Goal: Navigation & Orientation: Go to known website

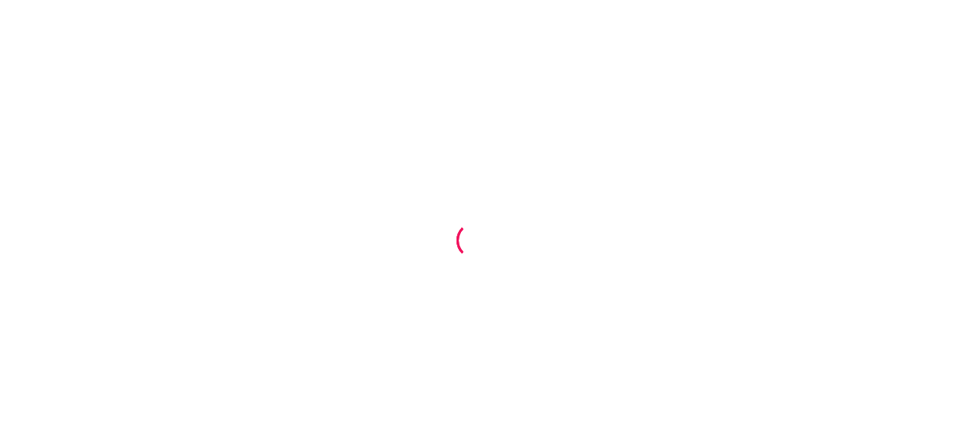
click at [647, 104] on div at bounding box center [480, 219] width 961 height 439
